Goal: Information Seeking & Learning: Learn about a topic

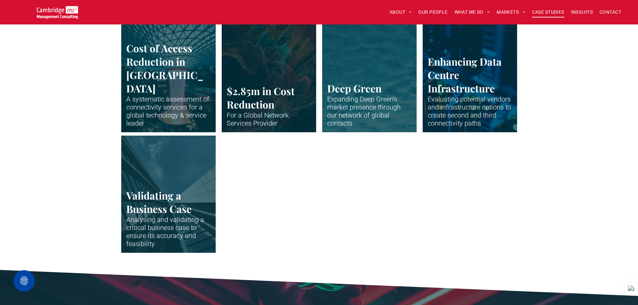
scroll to position [1407, 0]
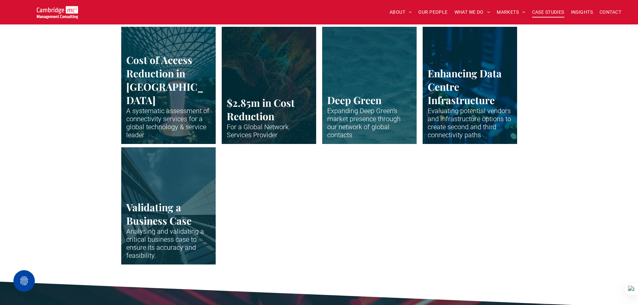
click at [197, 197] on link "Vertical shot up the side of modern business building" at bounding box center [168, 206] width 100 height 124
click at [485, 108] on link "Close up of data centre stack" at bounding box center [469, 85] width 100 height 124
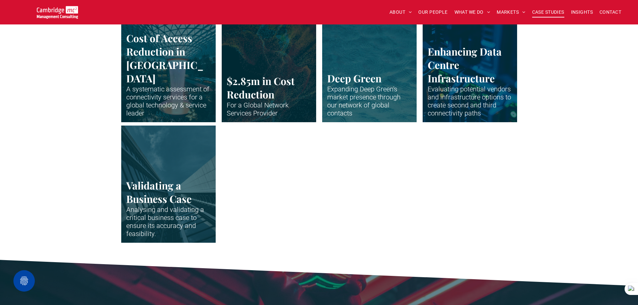
scroll to position [1441, 0]
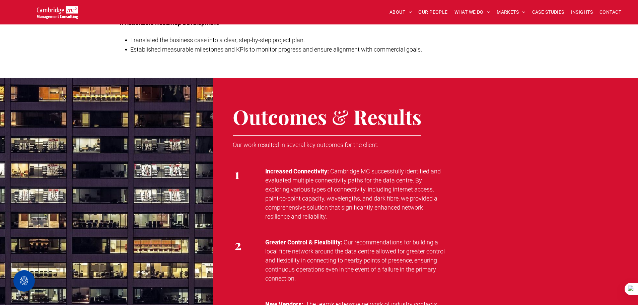
scroll to position [837, 0]
